Goal: Find specific page/section

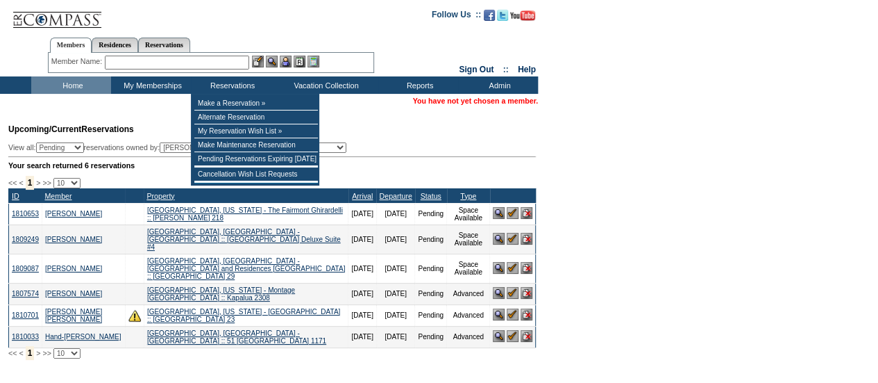
click at [219, 69] on input "text" at bounding box center [177, 63] width 144 height 14
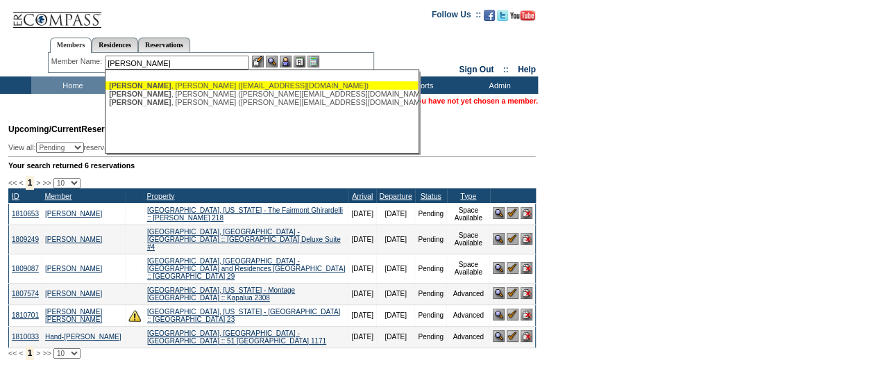
click at [178, 85] on div "[PERSON_NAME] ([EMAIL_ADDRESS][DOMAIN_NAME])" at bounding box center [262, 85] width 306 height 8
type input "[PERSON_NAME] ([EMAIL_ADDRESS][DOMAIN_NAME])"
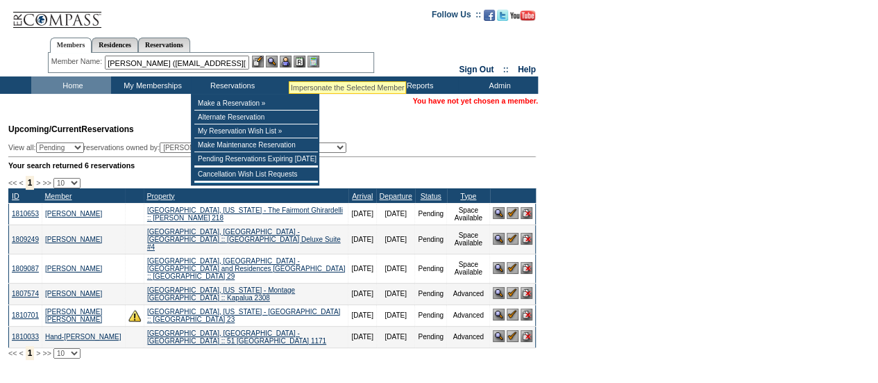
click at [290, 63] on img at bounding box center [286, 62] width 12 height 12
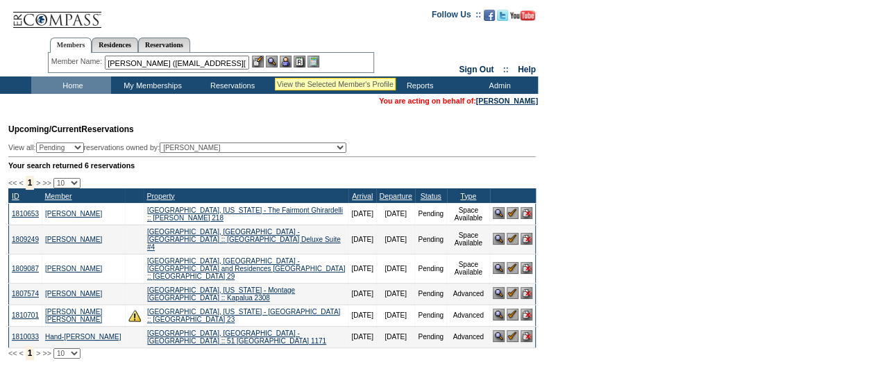
click at [275, 60] on img at bounding box center [272, 62] width 12 height 12
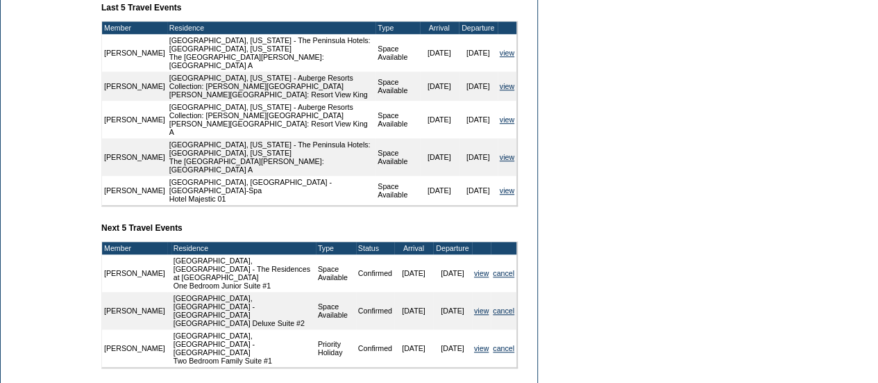
scroll to position [542, 0]
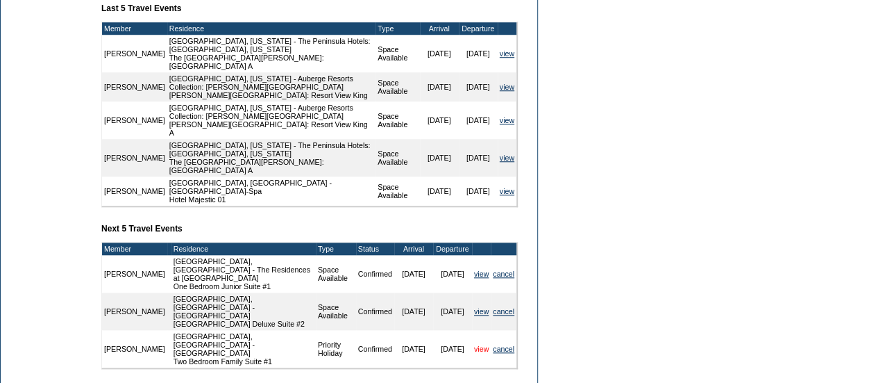
click at [476, 344] on link "view" at bounding box center [481, 348] width 15 height 8
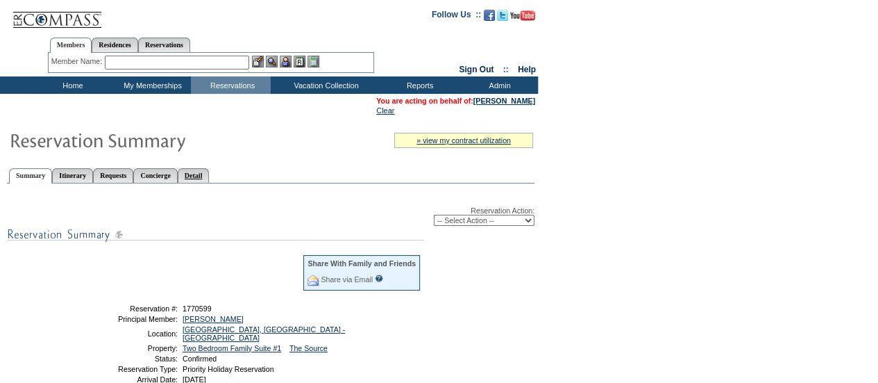
click at [210, 173] on link "Detail" at bounding box center [194, 175] width 32 height 15
